Goal: Transaction & Acquisition: Purchase product/service

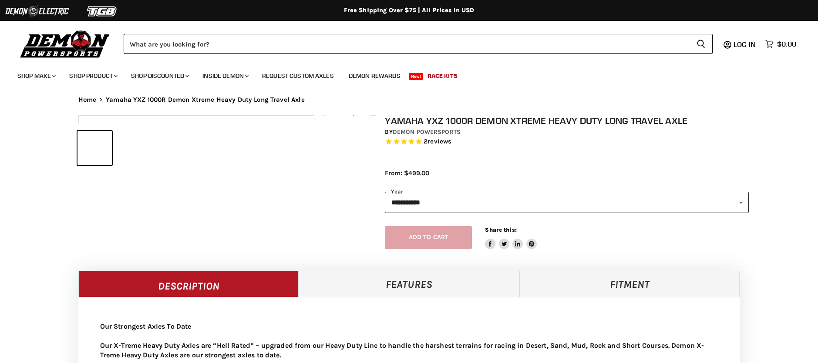
select select "******"
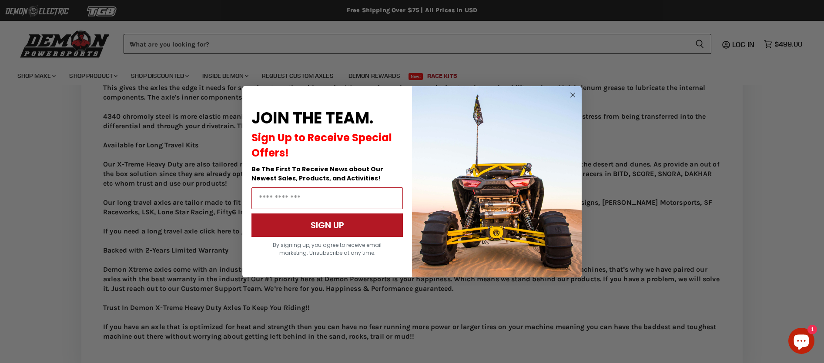
scroll to position [622, 0]
